Goal: Information Seeking & Learning: Learn about a topic

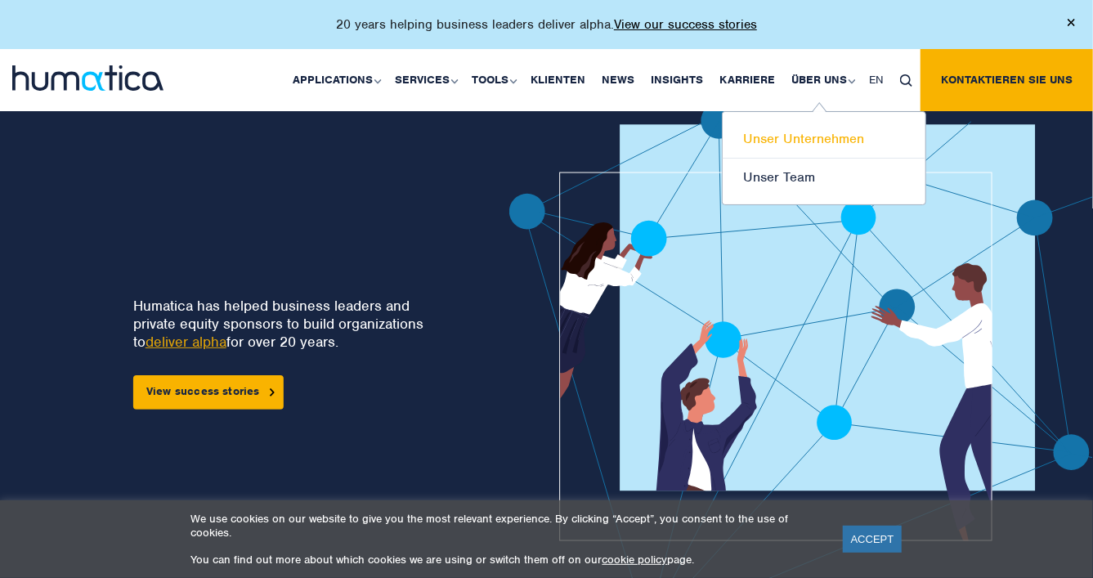
click at [797, 137] on link "Unser Unternehmen" at bounding box center [824, 139] width 203 height 38
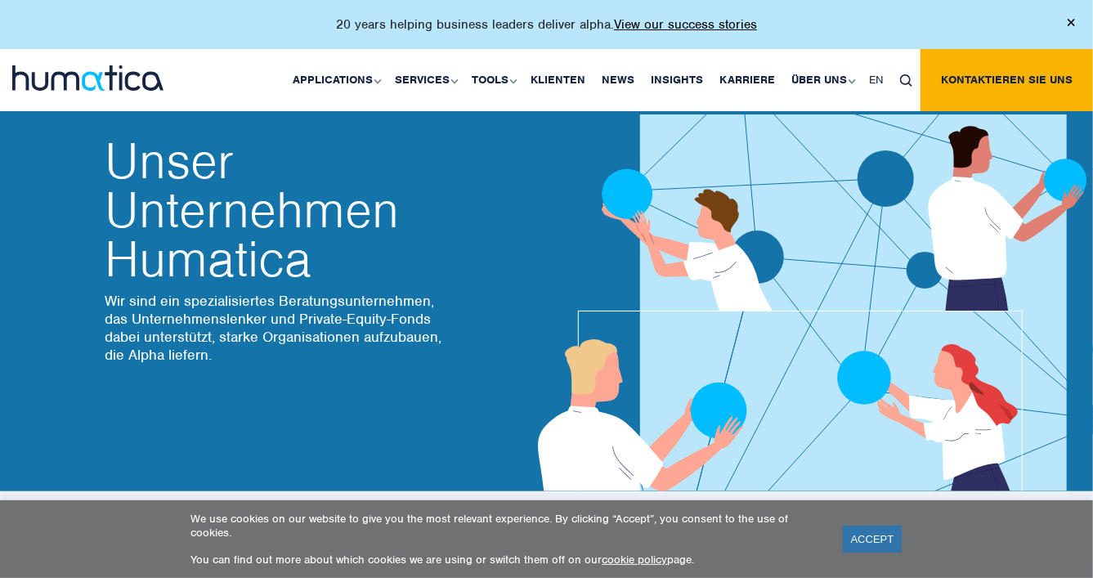
scroll to position [17, 0]
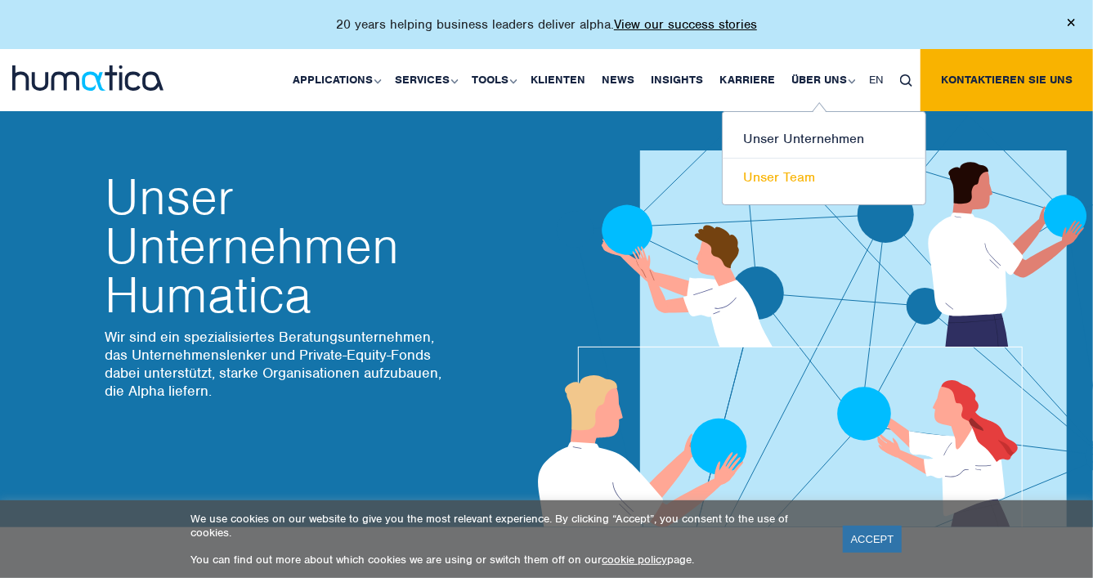
click at [794, 178] on link "Unser Team" at bounding box center [824, 178] width 203 height 38
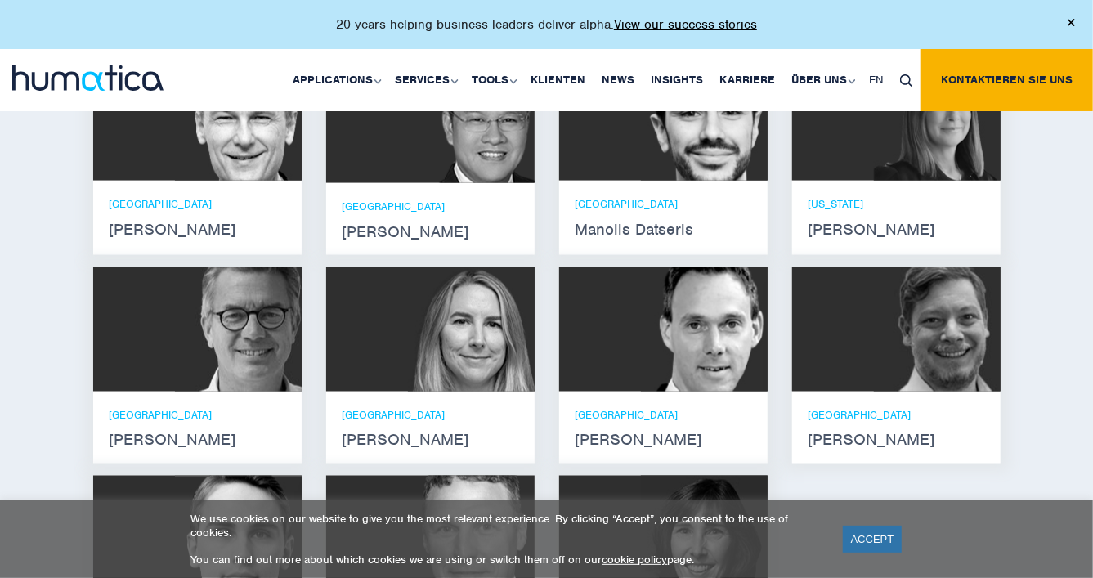
scroll to position [1159, 0]
click at [912, 340] on img at bounding box center [937, 329] width 127 height 124
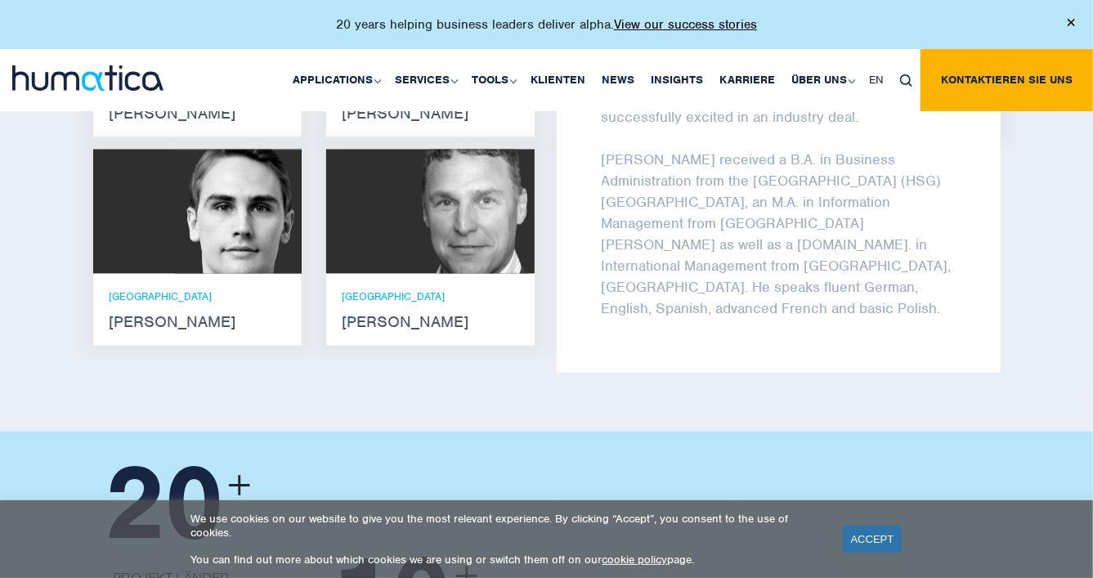
scroll to position [1484, 0]
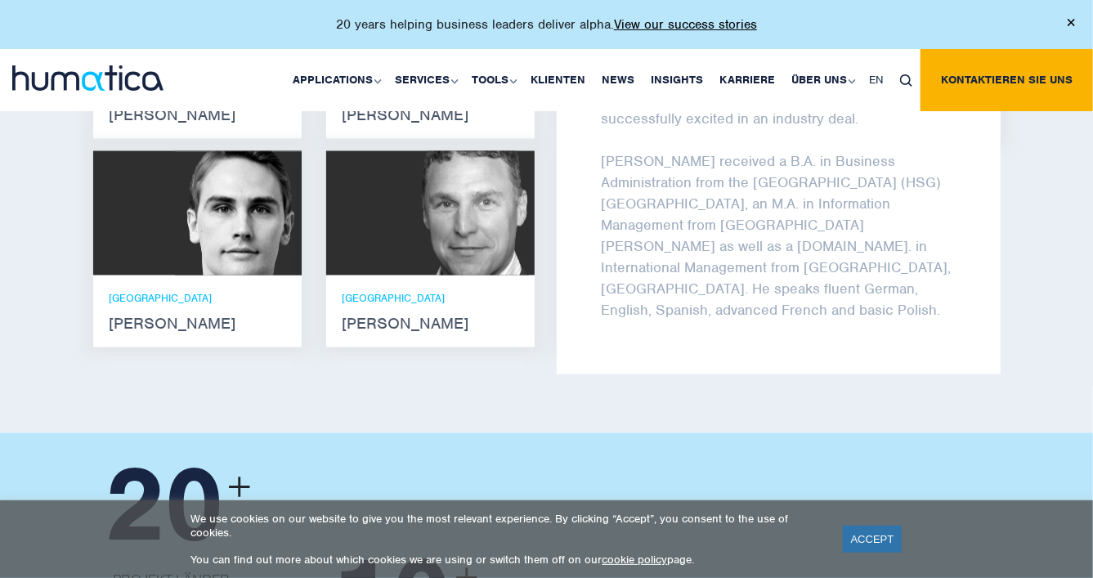
click at [1044, 235] on div "Lernen Sie unser Leadership Team kennen Andros Payne Er verfügt über Abschlüsse…" at bounding box center [546, 16] width 1093 height 833
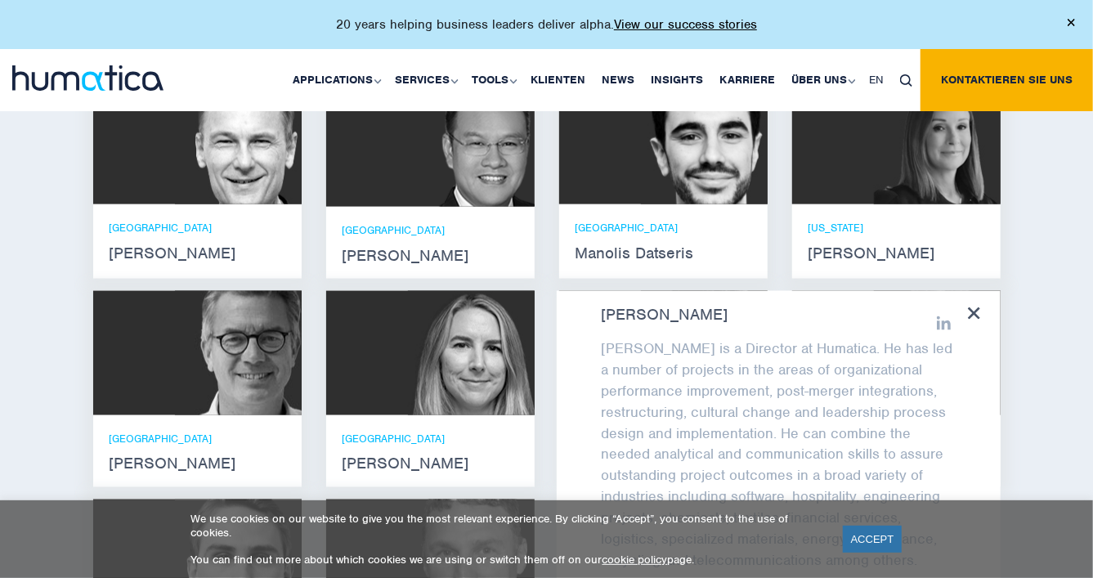
scroll to position [1135, 0]
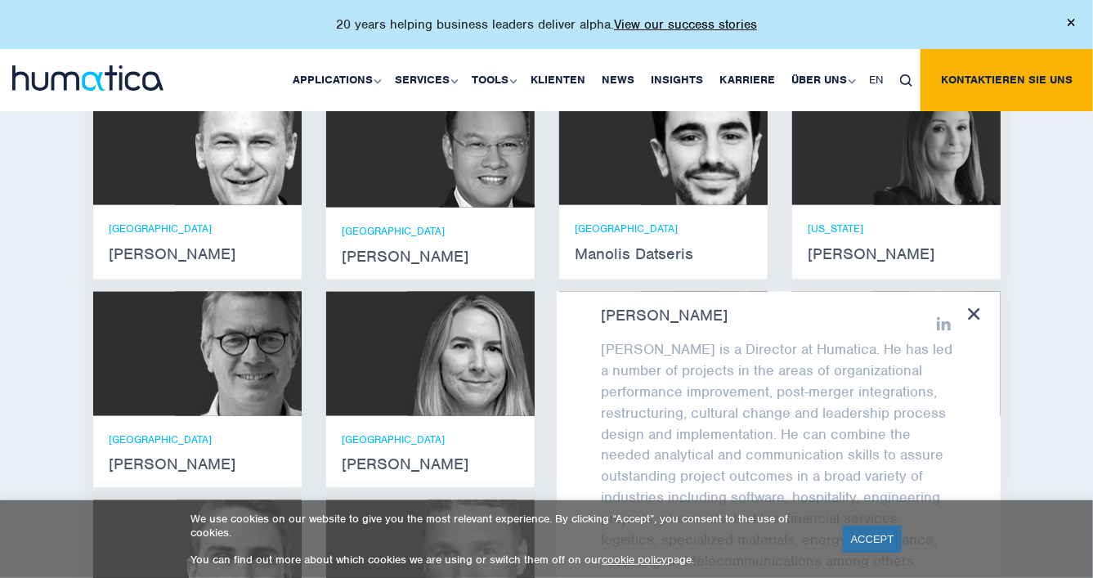
click at [970, 320] on icon at bounding box center [974, 314] width 12 height 12
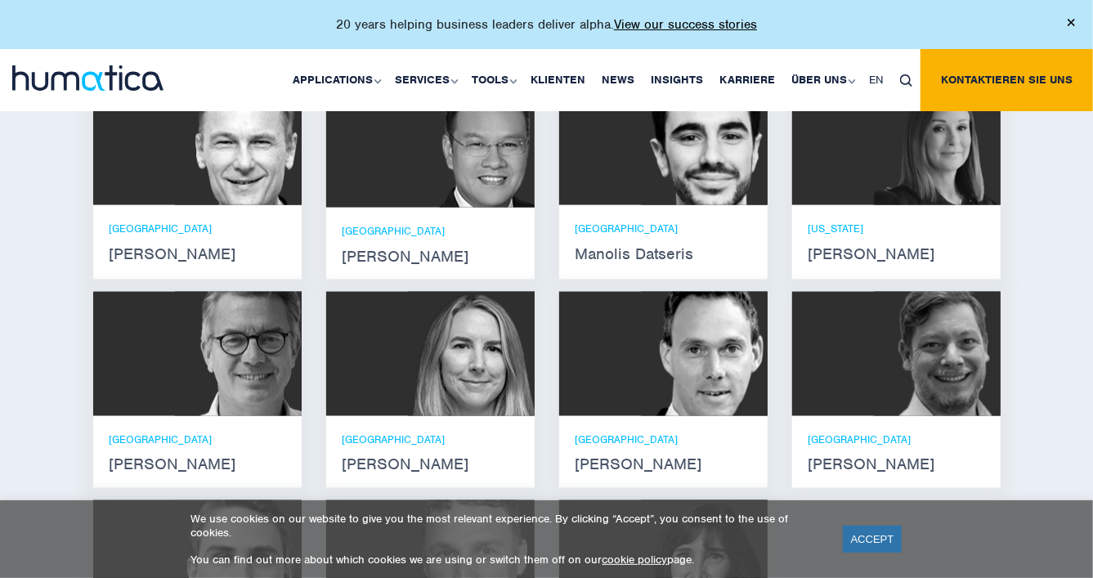
click at [680, 176] on img at bounding box center [704, 143] width 127 height 124
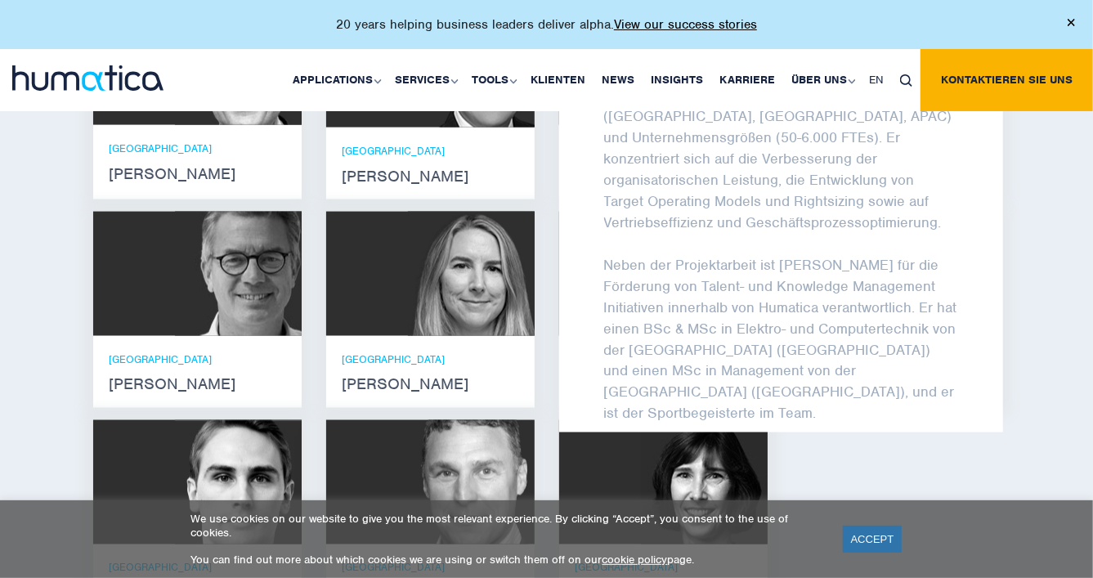
scroll to position [24, 0]
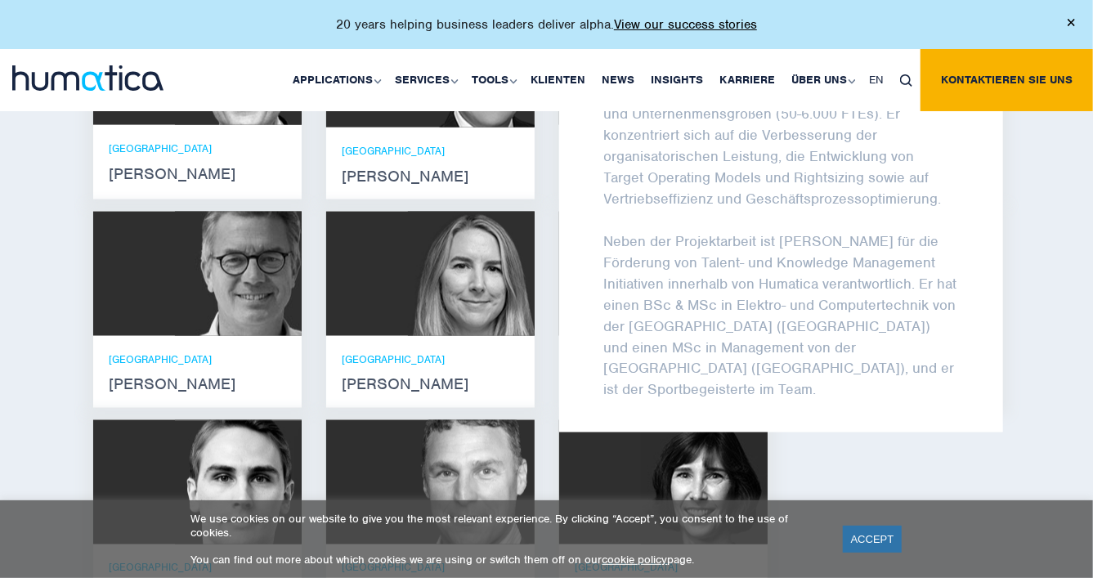
click at [1062, 263] on div "Lernen Sie unser Leadership Team kennen Andros Payne Er verfügt über Abschlüsse…" at bounding box center [546, 285] width 1093 height 833
click at [1049, 266] on div "Lernen Sie unser Leadership Team kennen Andros Payne Er verfügt über Abschlüsse…" at bounding box center [546, 285] width 1093 height 833
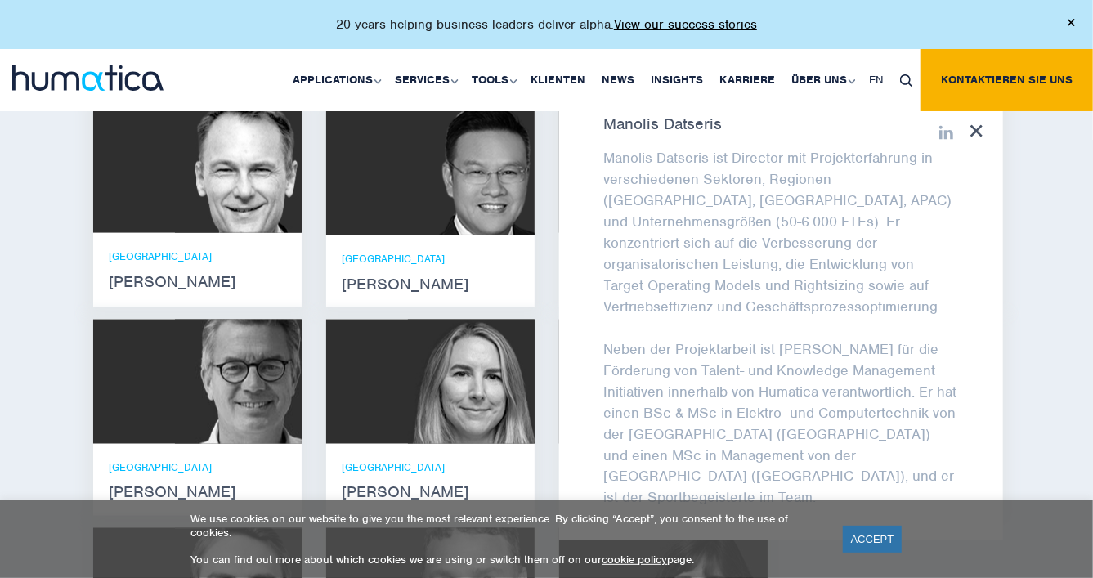
scroll to position [1108, 0]
click at [217, 192] on img at bounding box center [238, 170] width 127 height 124
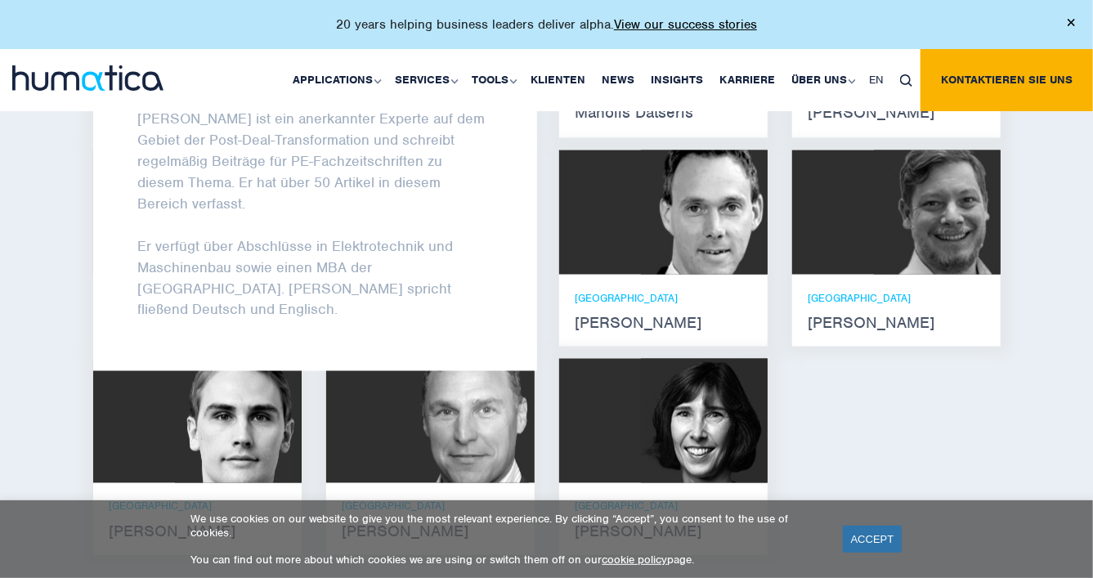
scroll to position [1260, 0]
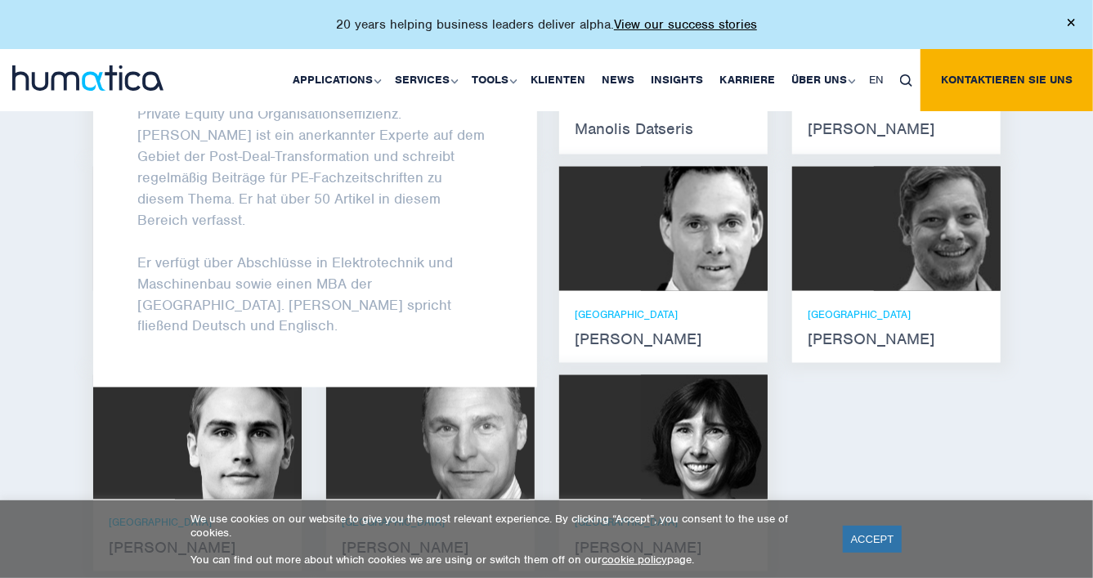
click at [651, 208] on img at bounding box center [704, 229] width 127 height 124
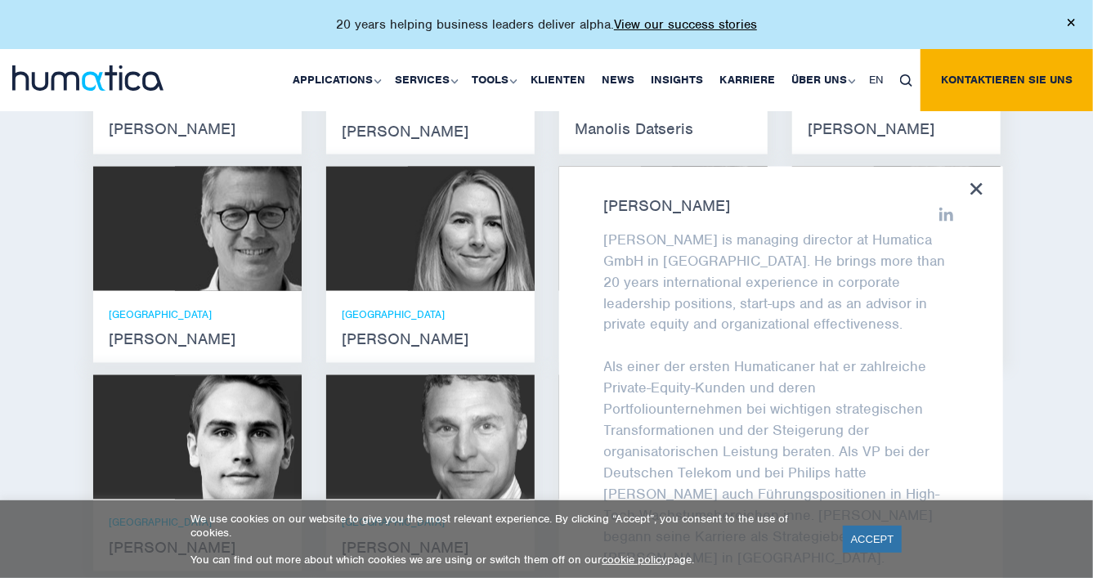
click at [1035, 248] on div "Lernen Sie unser Leadership Team kennen Andros Payne Er verfügt über Abschlüsse…" at bounding box center [546, 240] width 1093 height 833
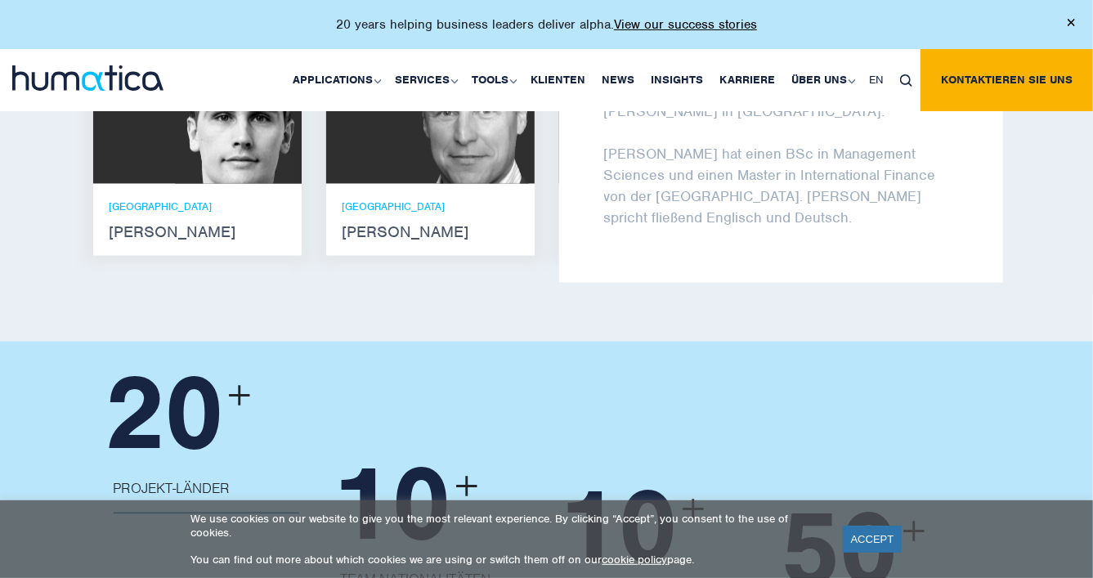
scroll to position [129, 0]
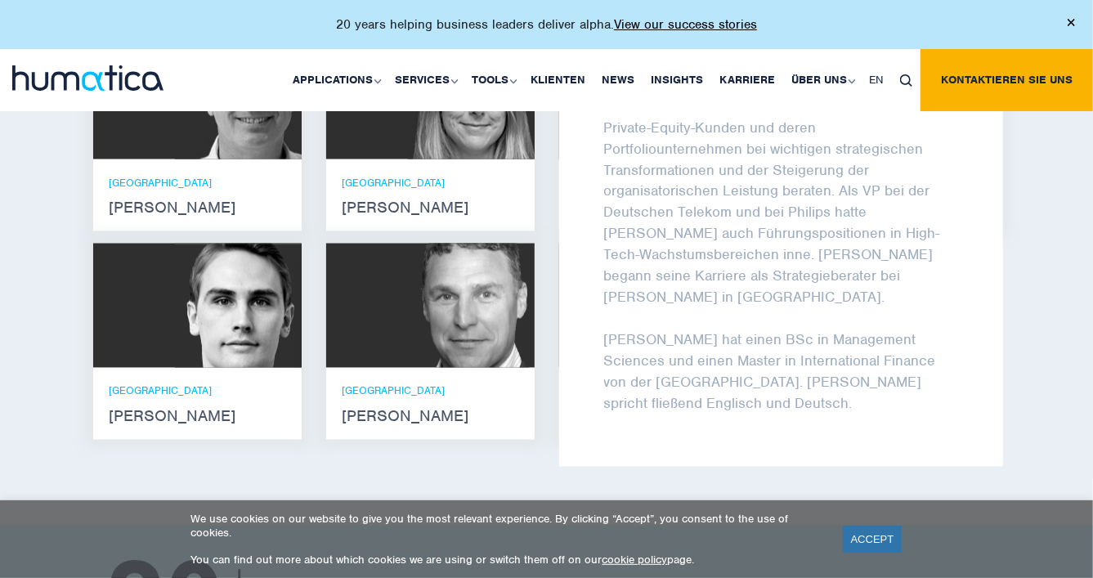
scroll to position [0, 0]
